Goal: Task Accomplishment & Management: Manage account settings

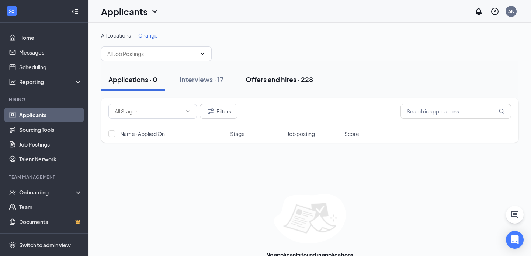
click at [273, 86] on button "Offers and hires · 228" at bounding box center [279, 80] width 82 height 22
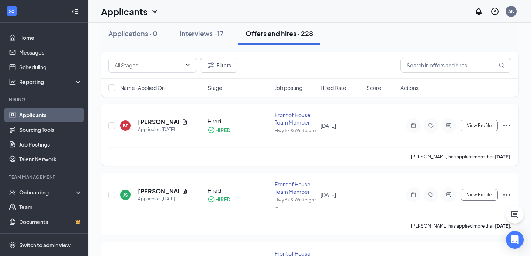
scroll to position [3, 0]
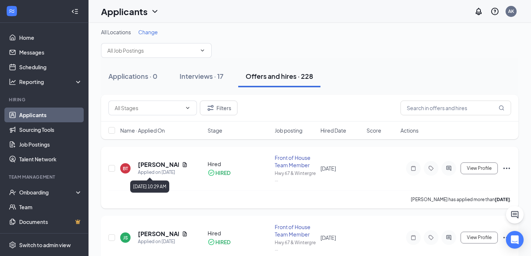
click at [159, 172] on div "Applied on [DATE]" at bounding box center [163, 172] width 50 height 7
click at [158, 166] on h5 "[PERSON_NAME]" at bounding box center [158, 165] width 41 height 8
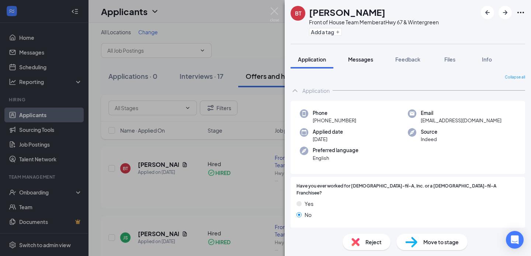
click at [375, 65] on button "Messages" at bounding box center [361, 59] width 40 height 18
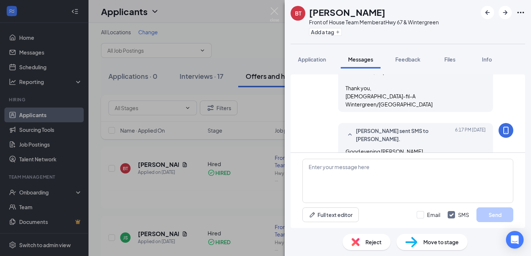
scroll to position [294, 0]
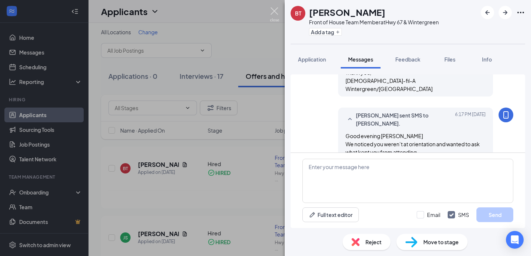
click at [275, 17] on img at bounding box center [274, 14] width 9 height 14
